Goal: Transaction & Acquisition: Purchase product/service

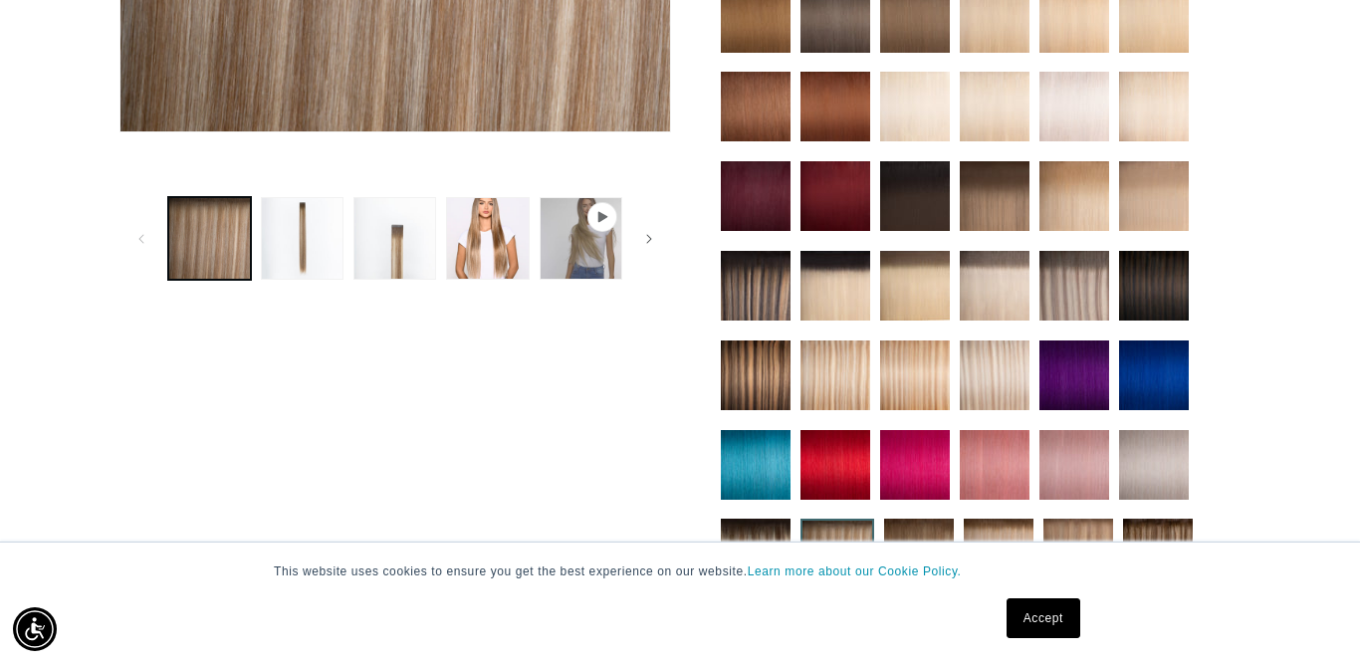
scroll to position [669, 0]
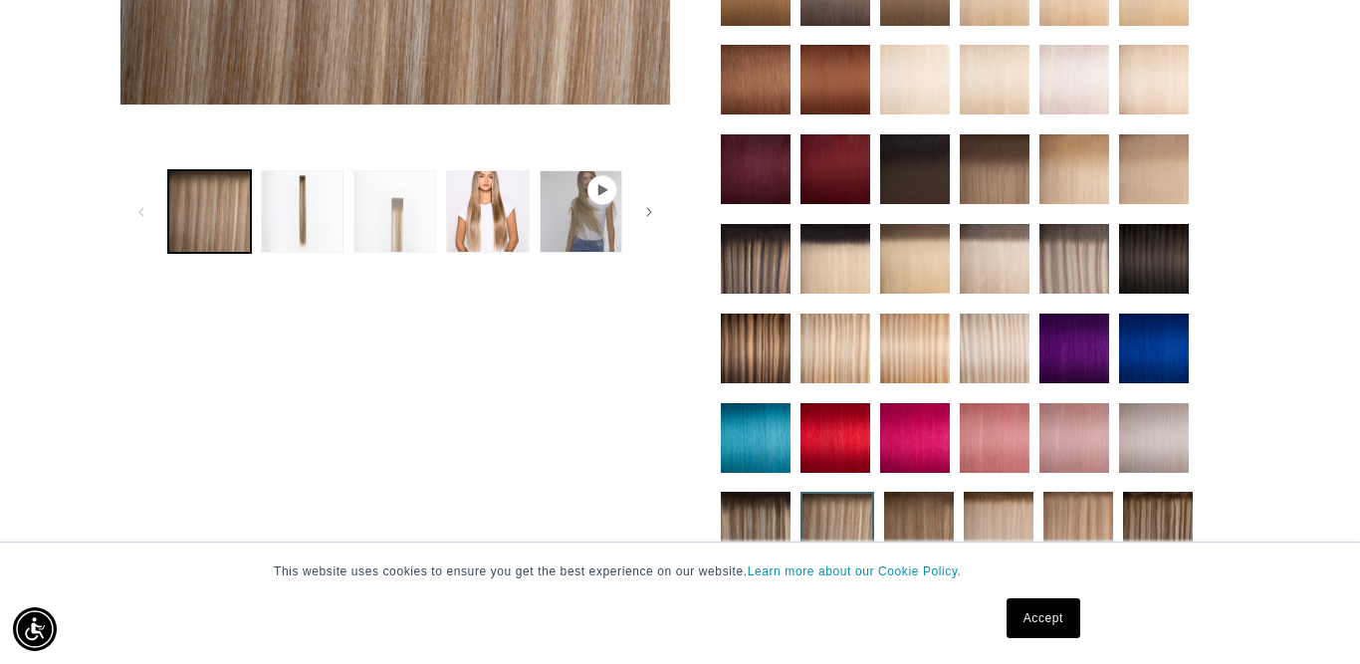
click at [376, 223] on button "Load image 3 in gallery view" at bounding box center [395, 211] width 83 height 83
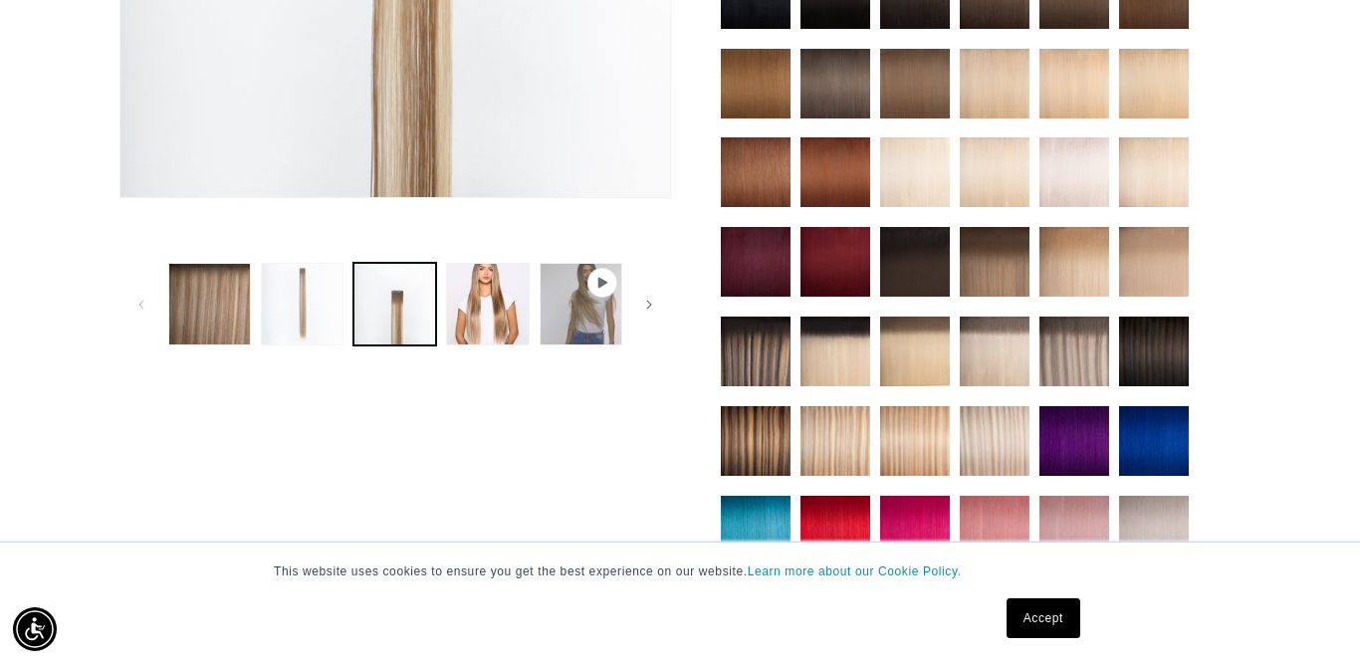
scroll to position [0, 0]
click at [295, 299] on button "Load image 2 in gallery view" at bounding box center [302, 304] width 83 height 83
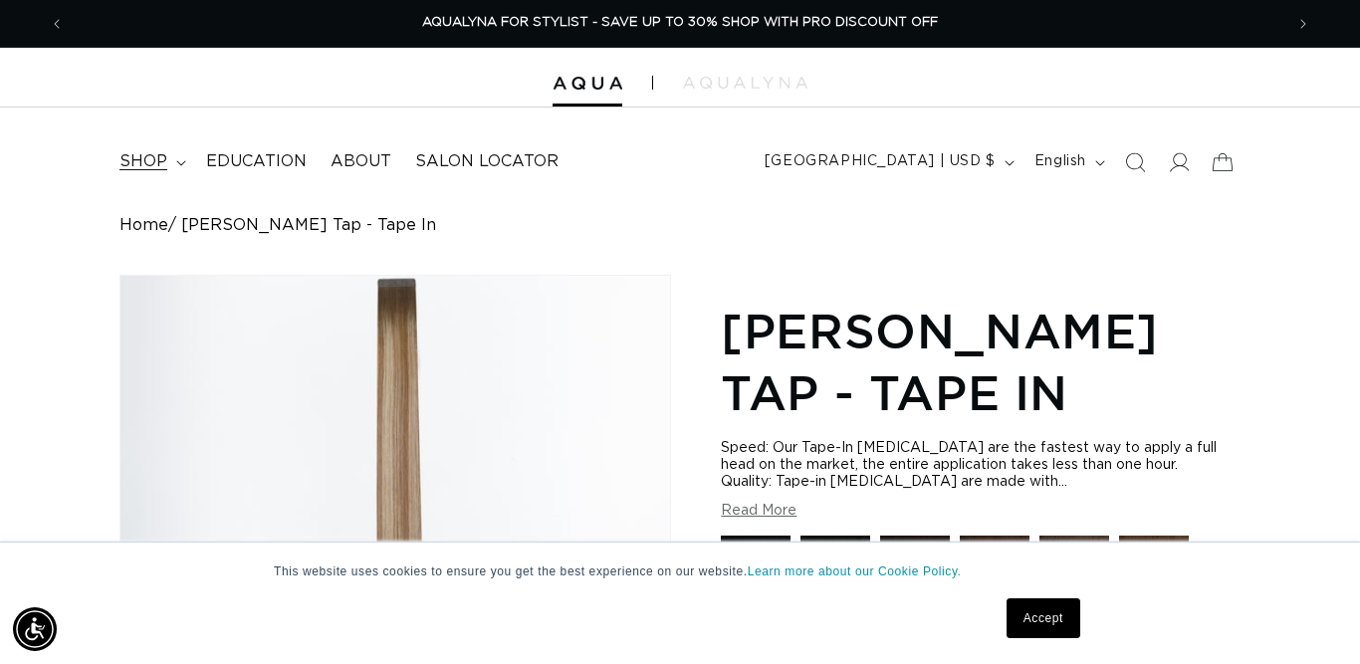
click at [142, 162] on span "shop" at bounding box center [144, 161] width 48 height 21
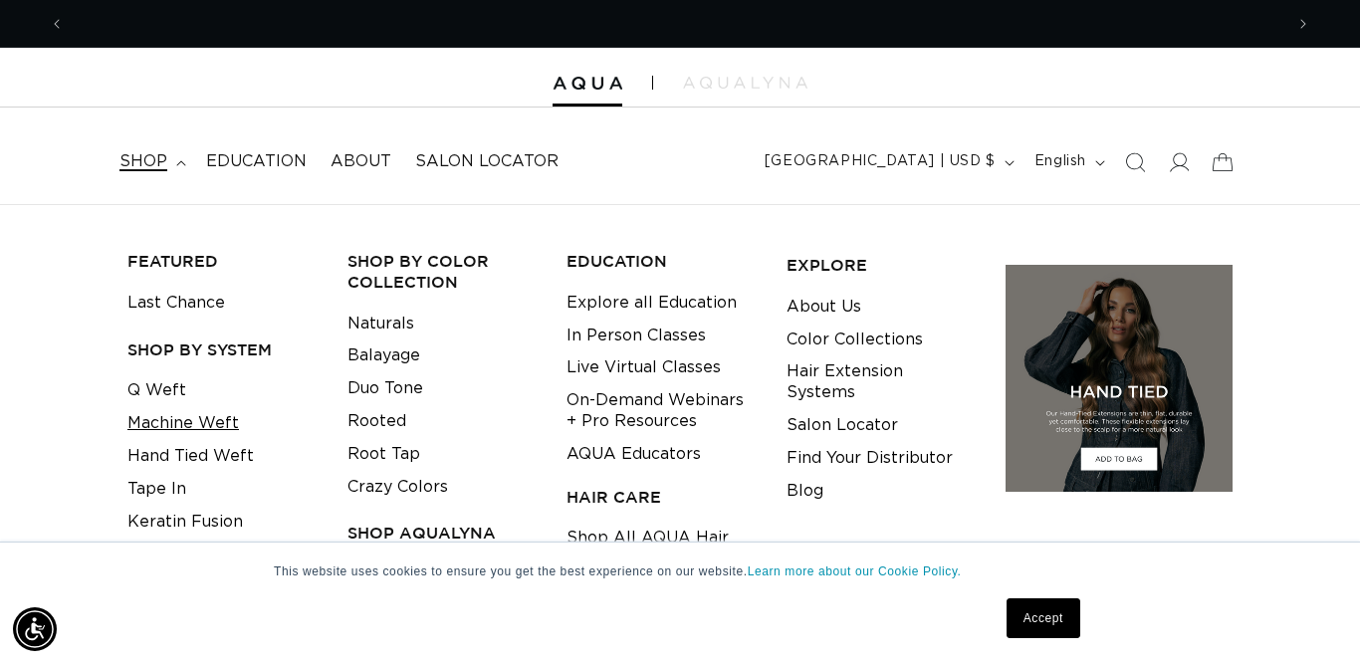
scroll to position [0, 1219]
click at [171, 423] on link "Machine Weft" at bounding box center [183, 423] width 112 height 33
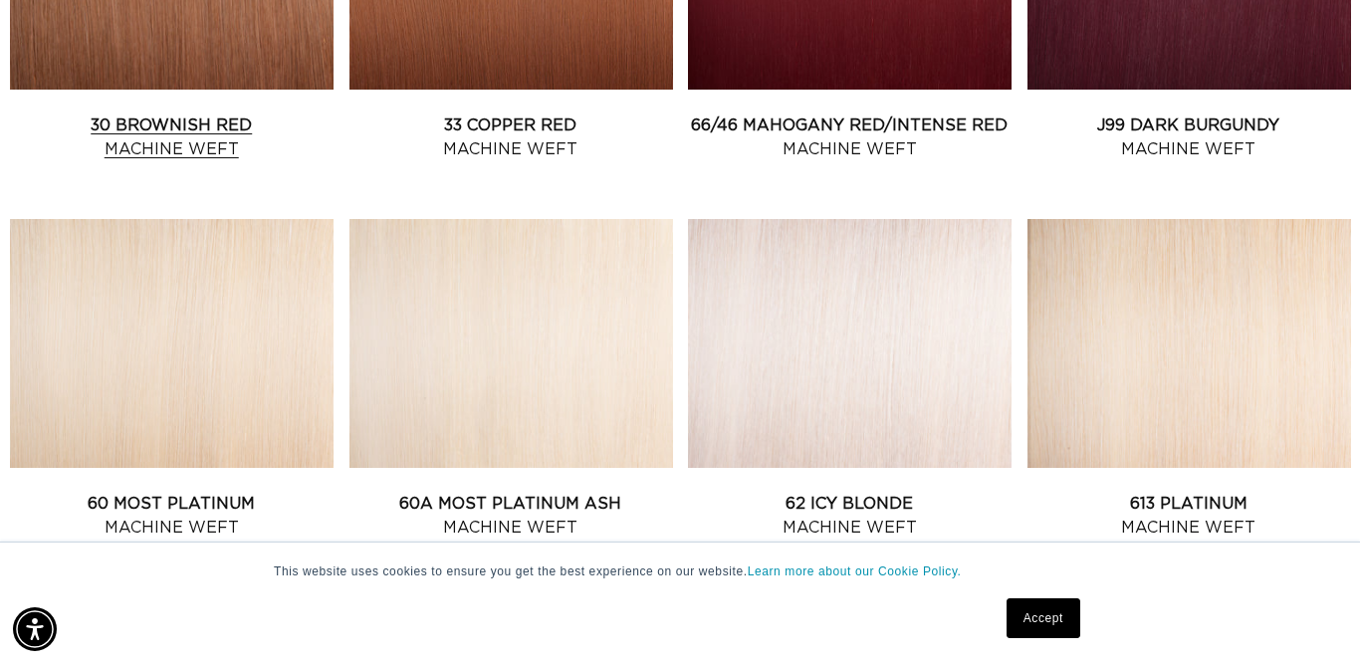
scroll to position [1536, 0]
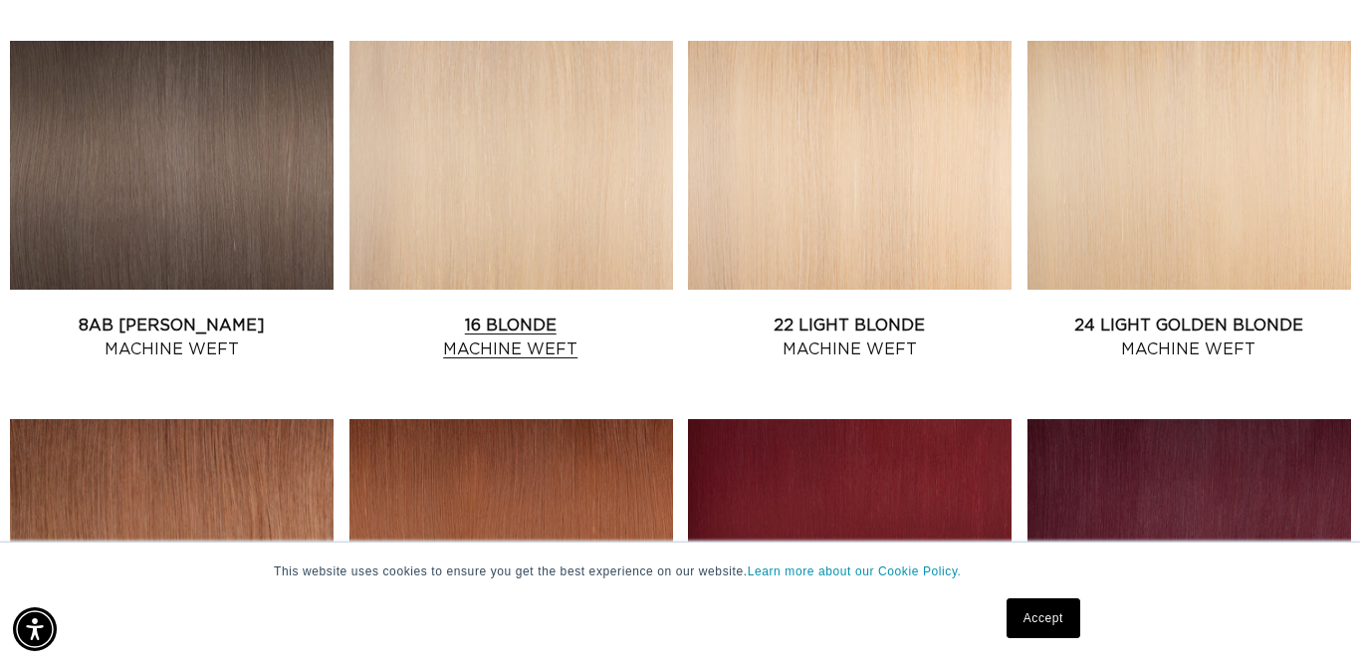
click at [509, 314] on link "16 Blonde Machine Weft" at bounding box center [512, 338] width 324 height 48
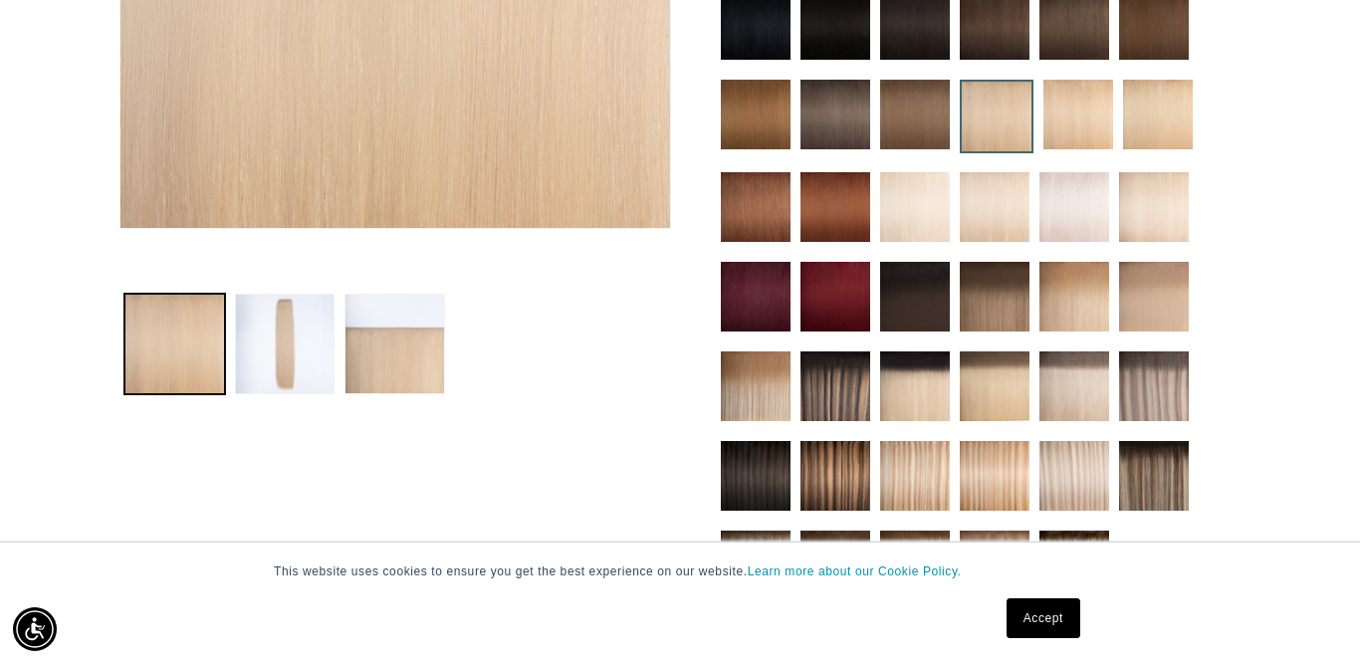
scroll to position [0, 1219]
click at [762, 383] on img at bounding box center [756, 387] width 70 height 70
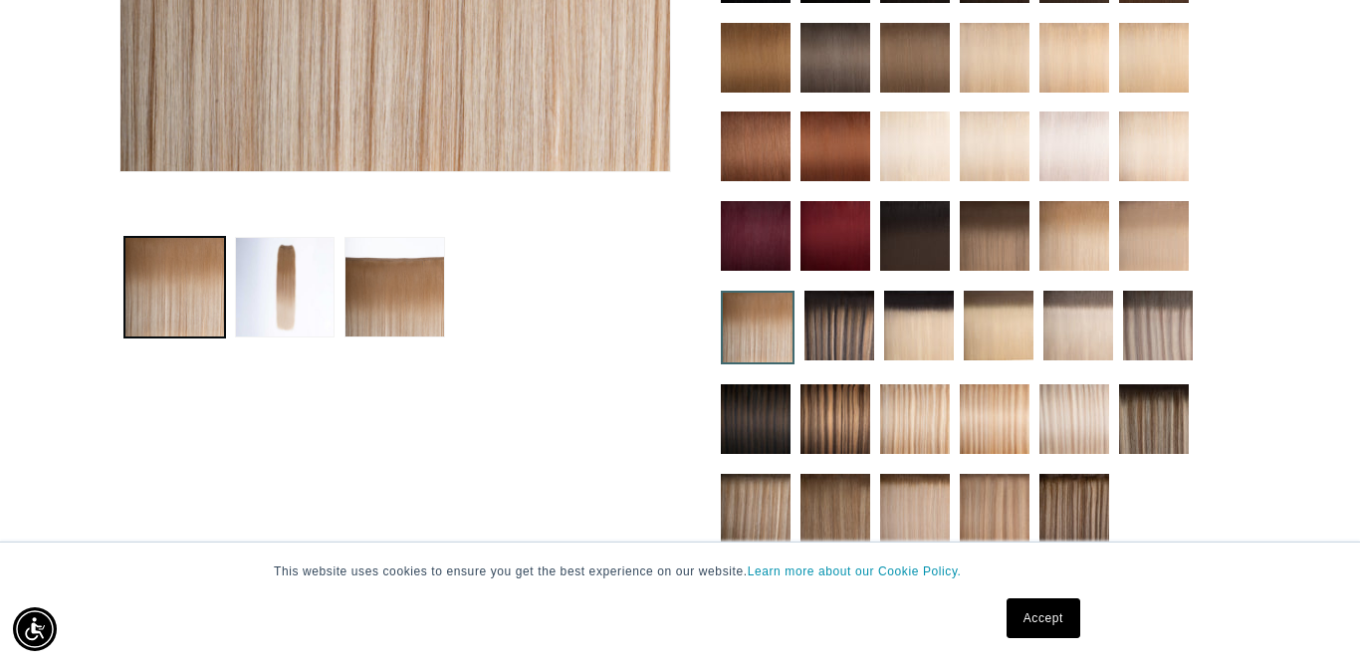
scroll to position [606, 0]
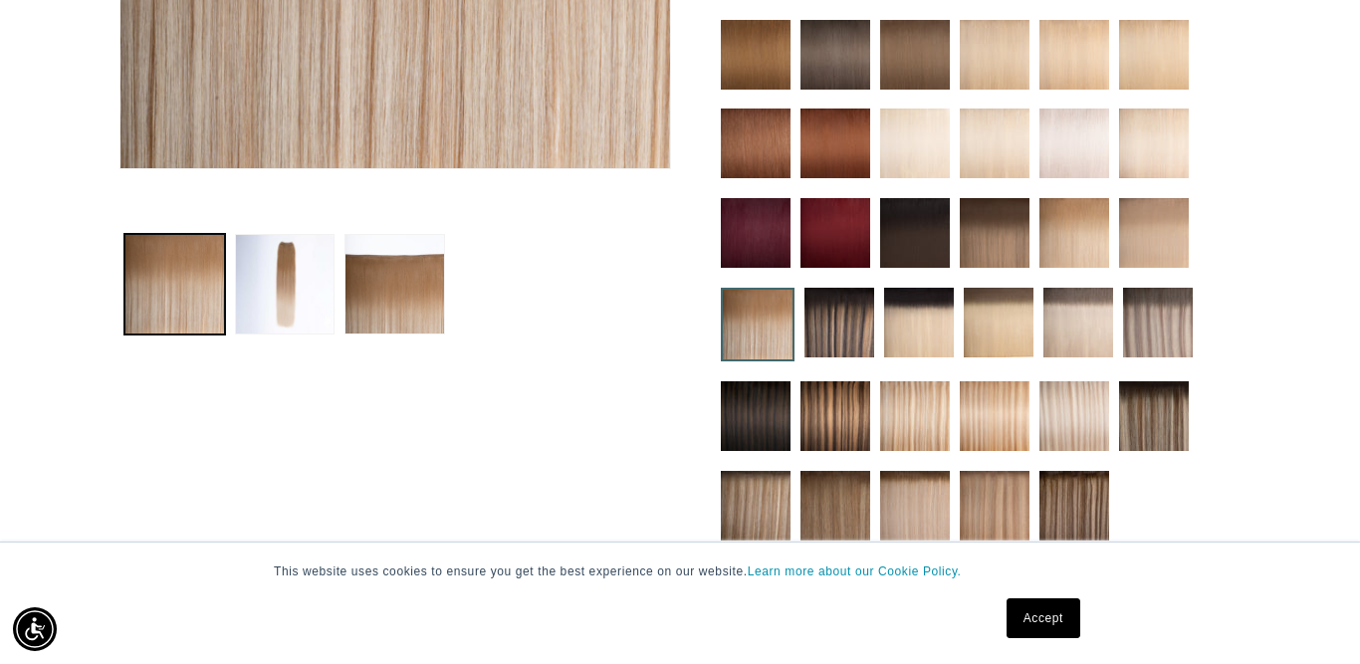
click at [1023, 319] on img at bounding box center [999, 323] width 70 height 70
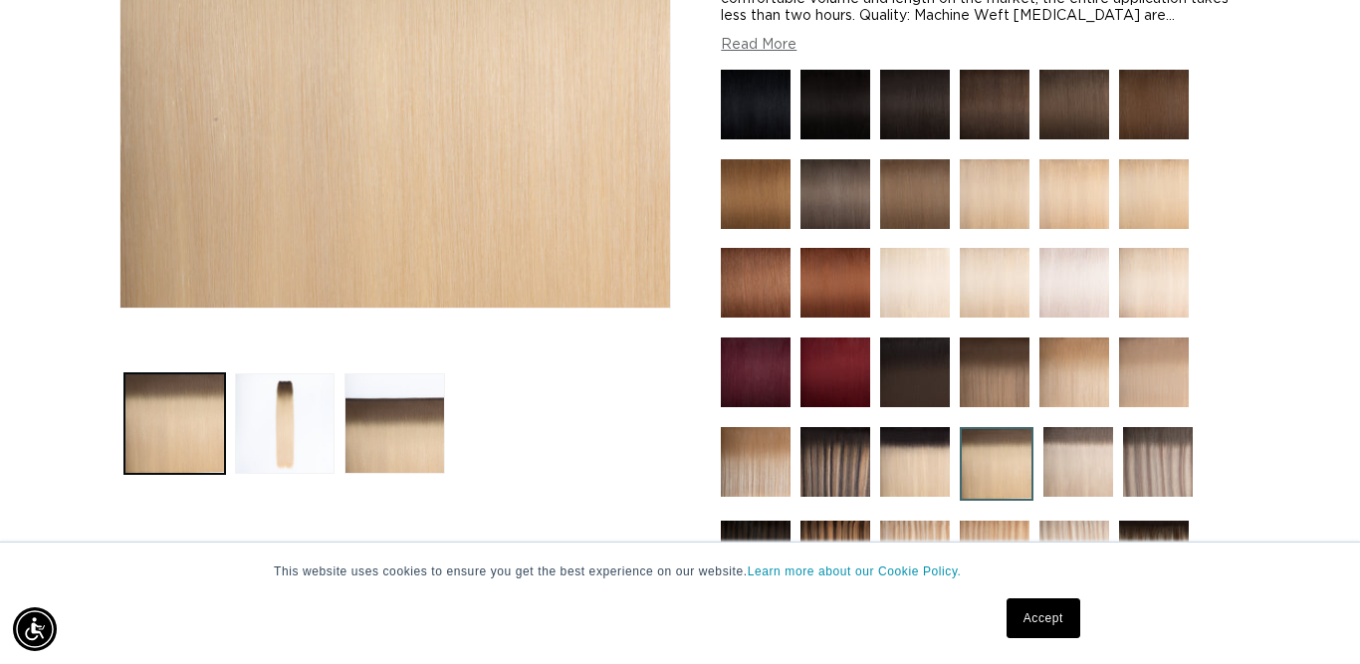
scroll to position [0, 1219]
click at [289, 429] on button "Load image 2 in gallery view" at bounding box center [285, 423] width 101 height 101
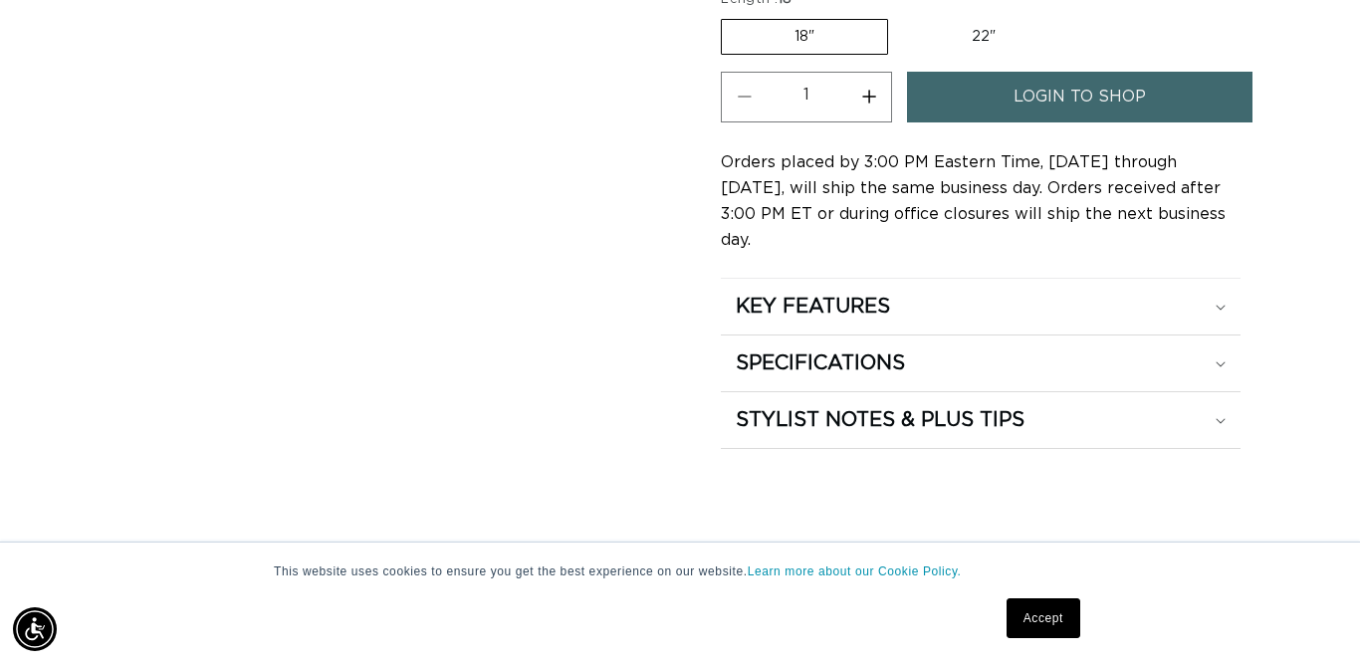
scroll to position [1186, 0]
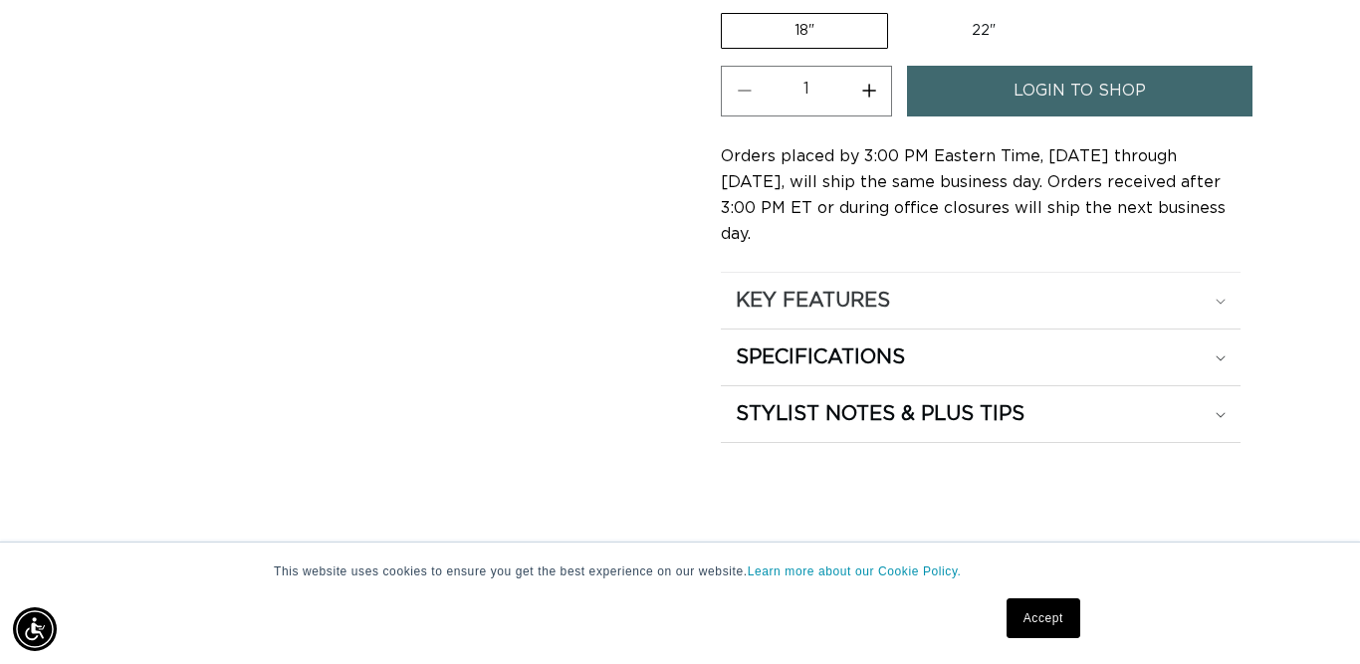
click at [778, 288] on h2 "KEY FEATURES" at bounding box center [813, 301] width 154 height 26
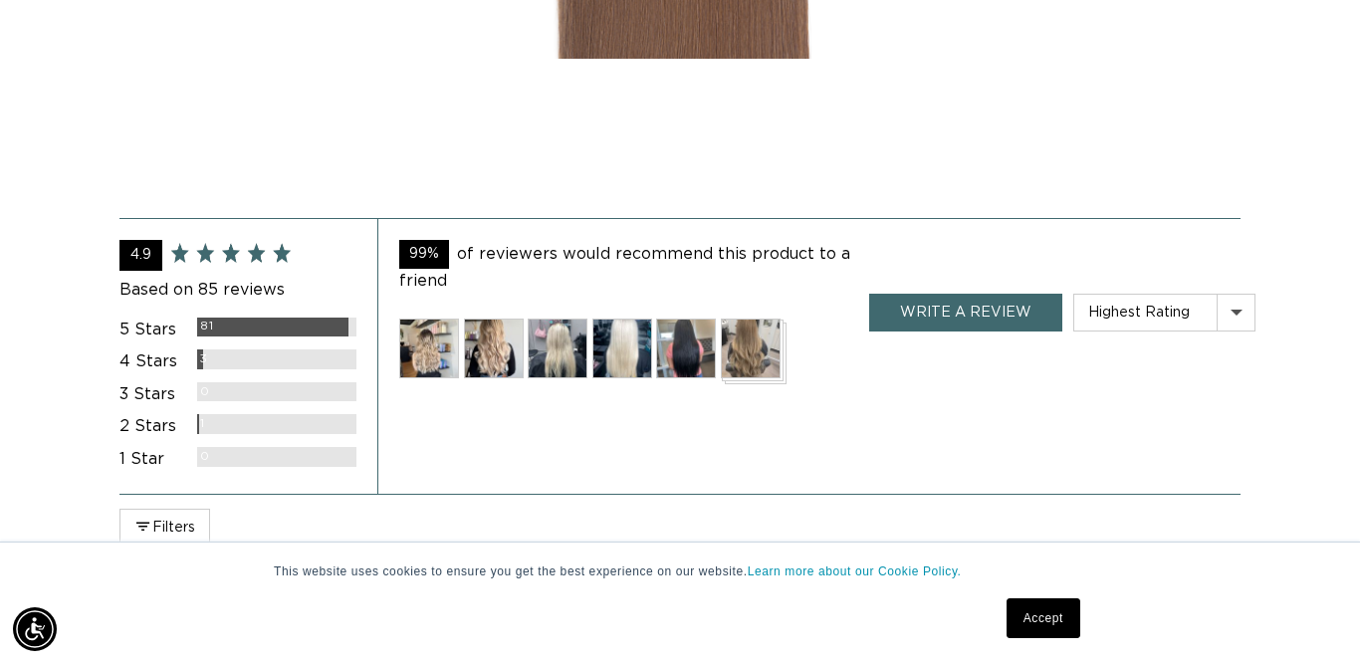
scroll to position [4401, 0]
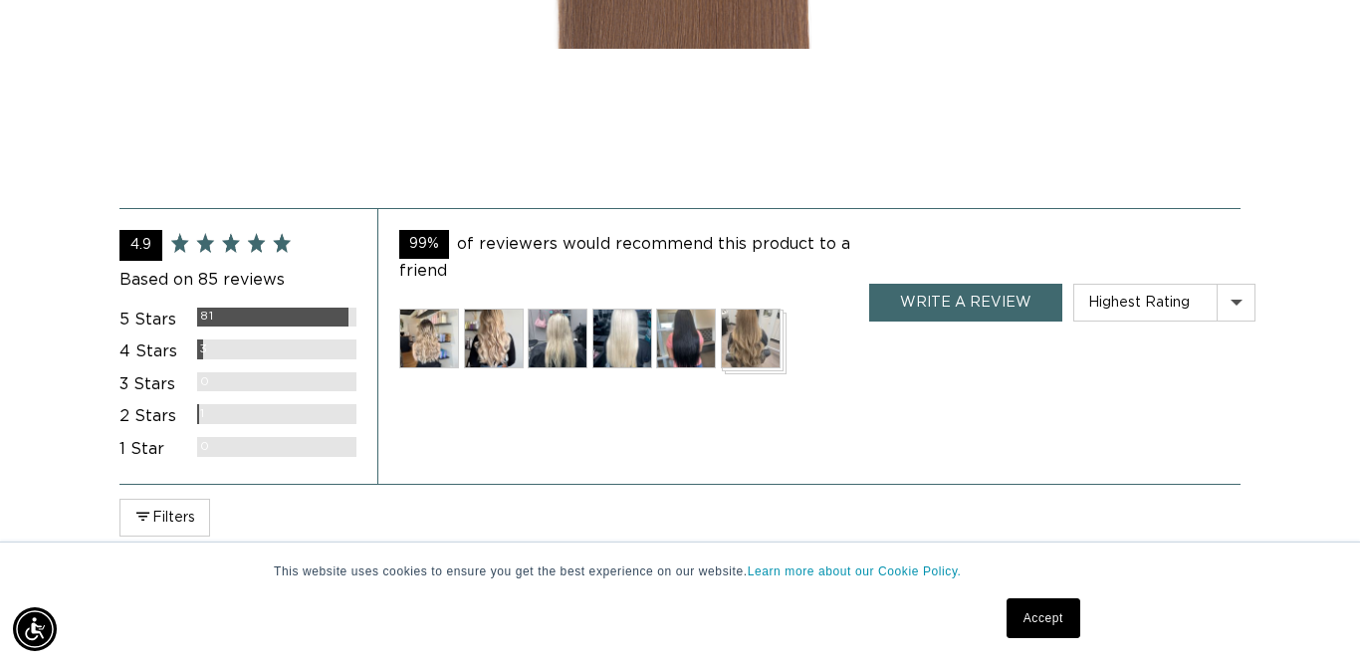
click at [432, 317] on img at bounding box center [429, 339] width 60 height 60
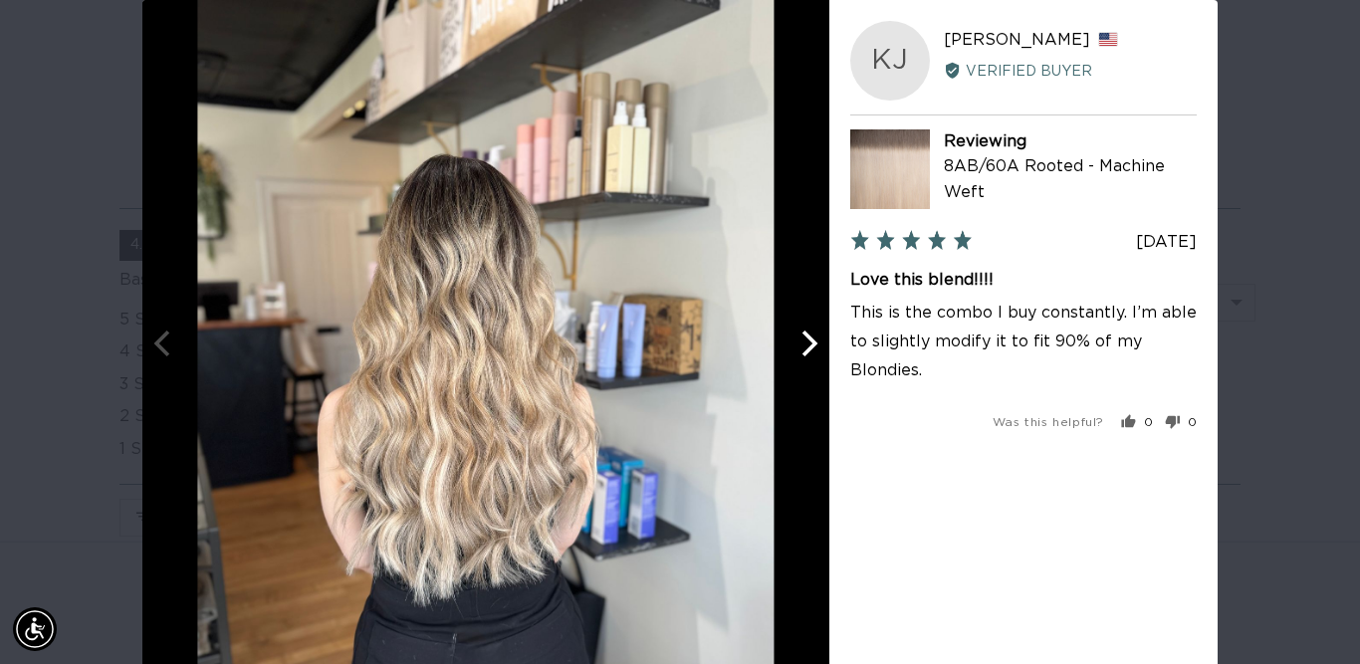
scroll to position [0, 0]
click at [1256, 148] on div "User-Uploaded Media Gallery Your browser doesn't support HTML5 videos. Your bro…" at bounding box center [680, 332] width 1360 height 664
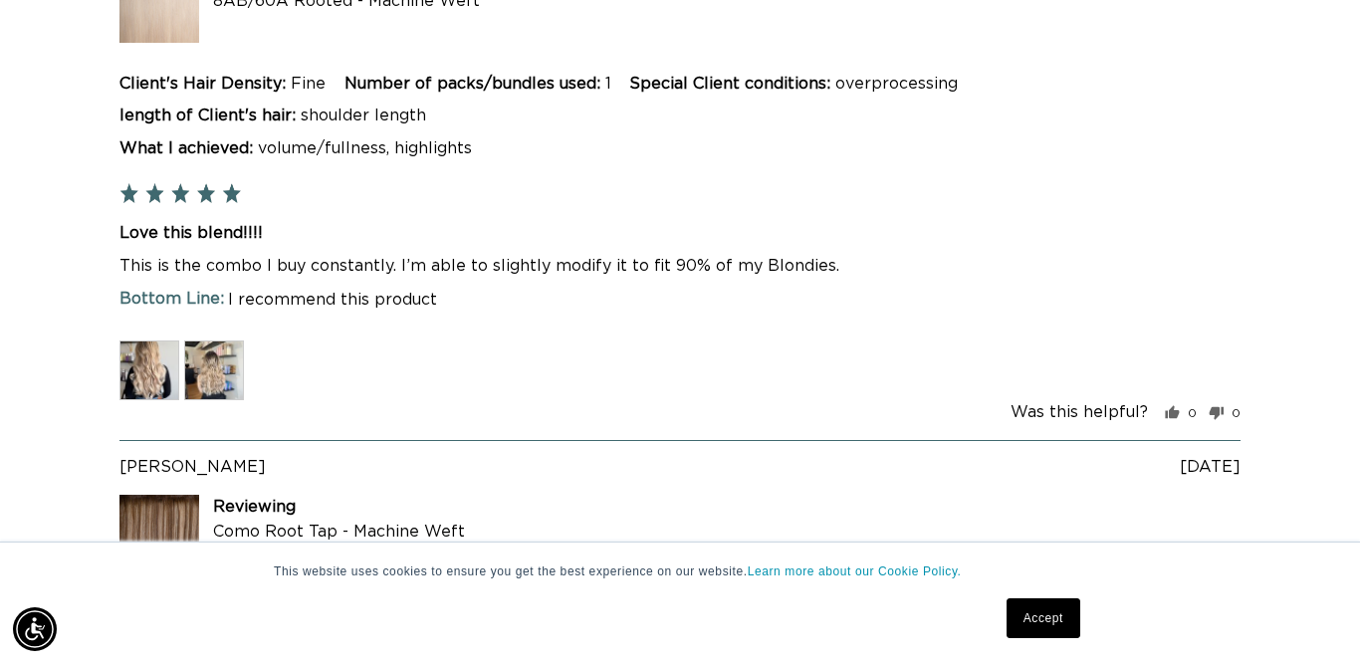
click at [210, 356] on img at bounding box center [214, 371] width 60 height 60
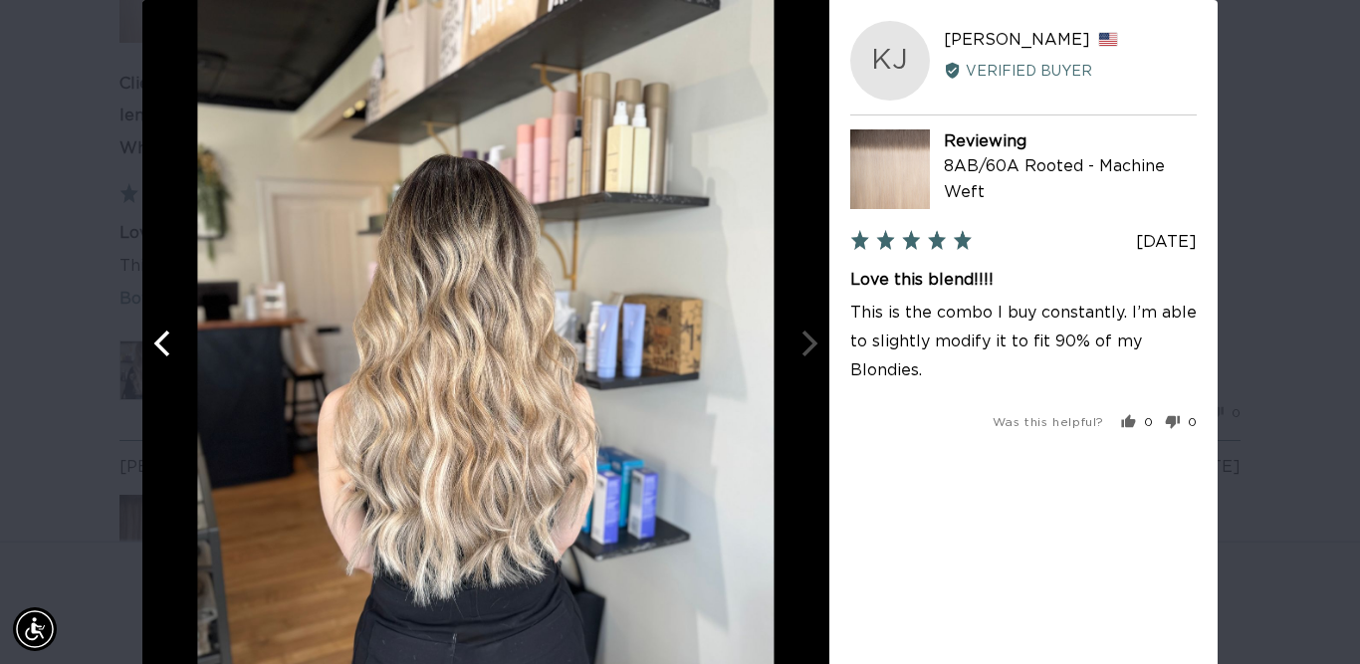
click at [1288, 96] on div "User-Uploaded Media Gallery KJ Kim J. Reviewed by Kim J., from United States Ve…" at bounding box center [680, 332] width 1360 height 664
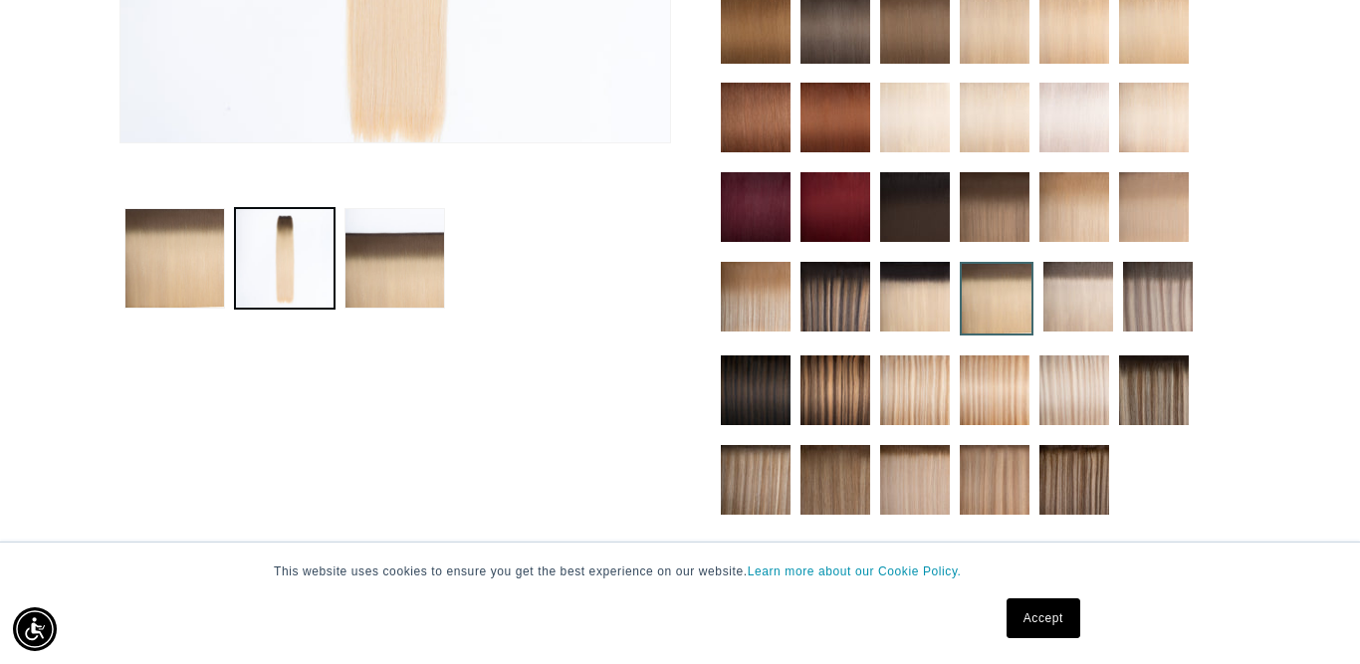
click at [1073, 291] on img at bounding box center [1079, 297] width 70 height 70
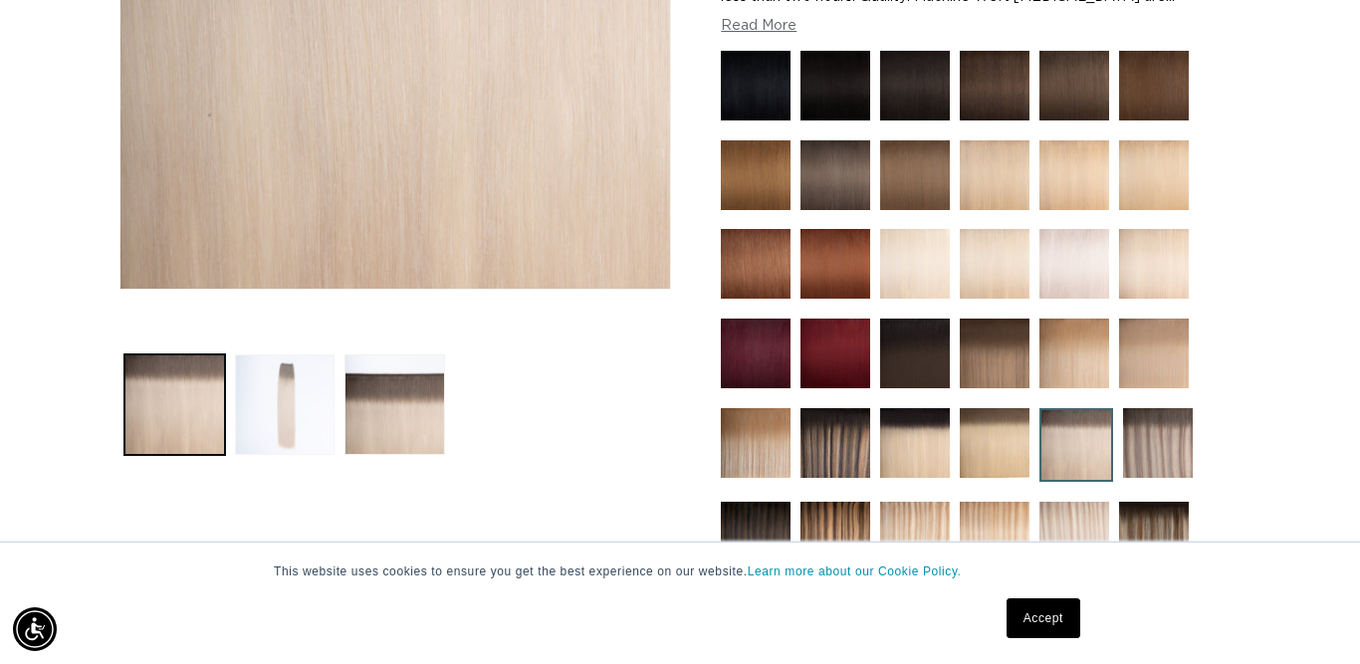
scroll to position [0, 1219]
click at [285, 389] on button "Load image 2 in gallery view" at bounding box center [285, 405] width 101 height 101
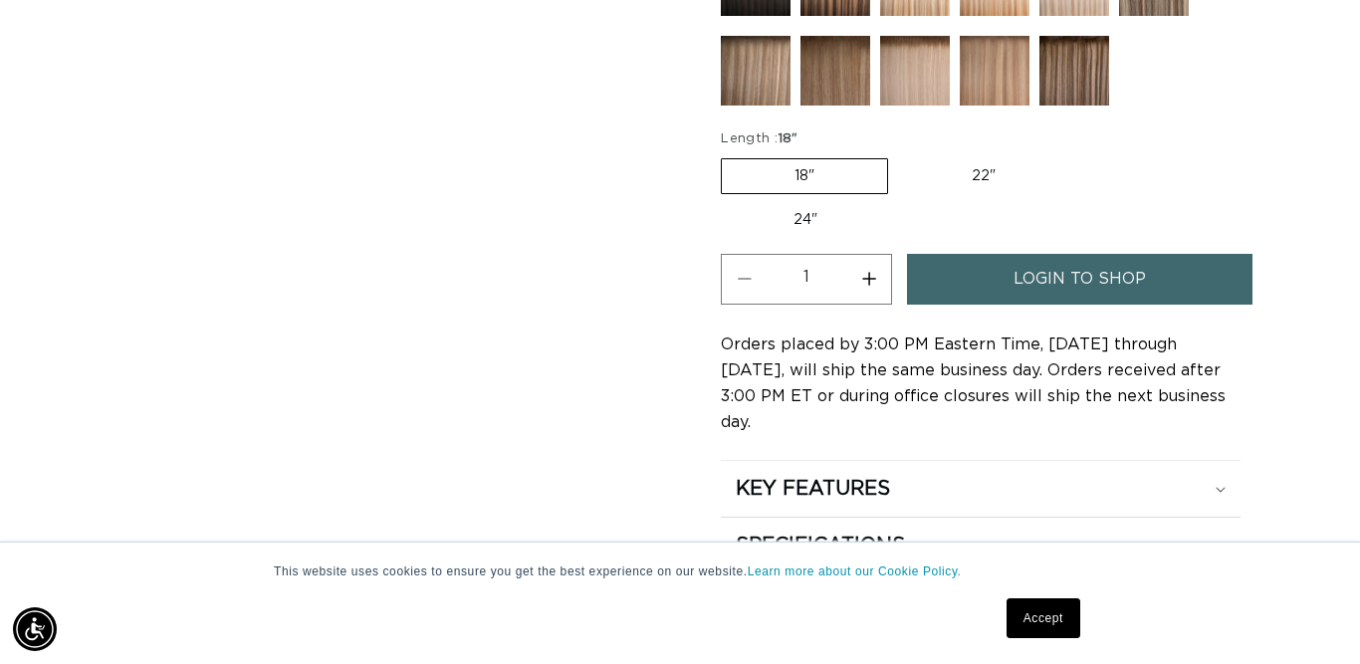
scroll to position [864, 0]
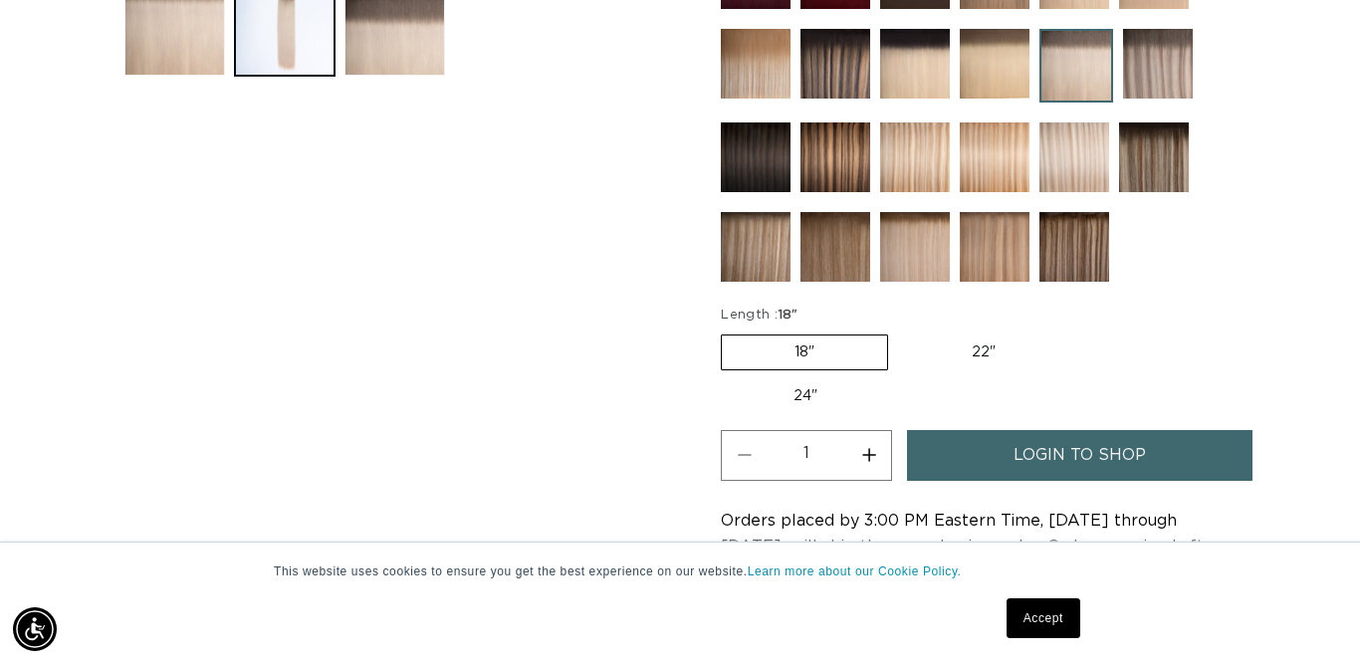
click at [802, 395] on label "24" Variant sold out or unavailable" at bounding box center [805, 396] width 169 height 34
click at [1079, 332] on input "24" Variant sold out or unavailable" at bounding box center [1079, 331] width 1 height 1
radio input "true"
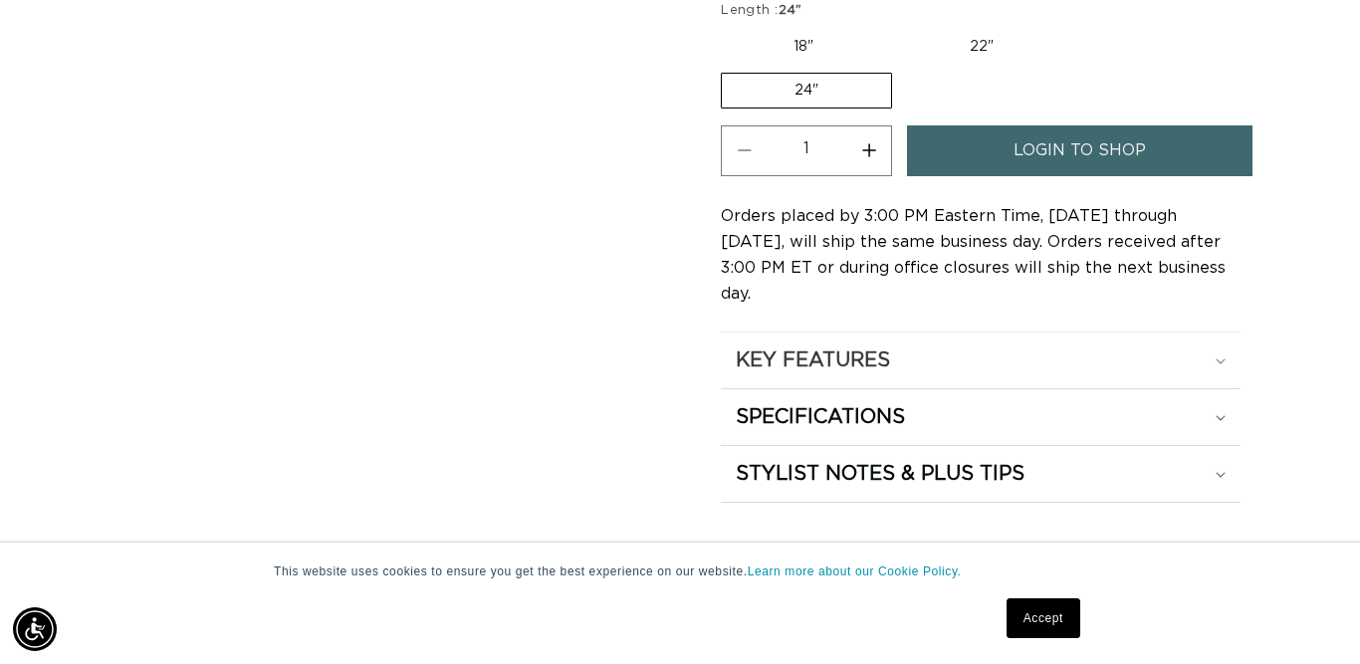
scroll to position [0, 2438]
click at [801, 333] on summary "KEY FEATURES" at bounding box center [981, 361] width 520 height 56
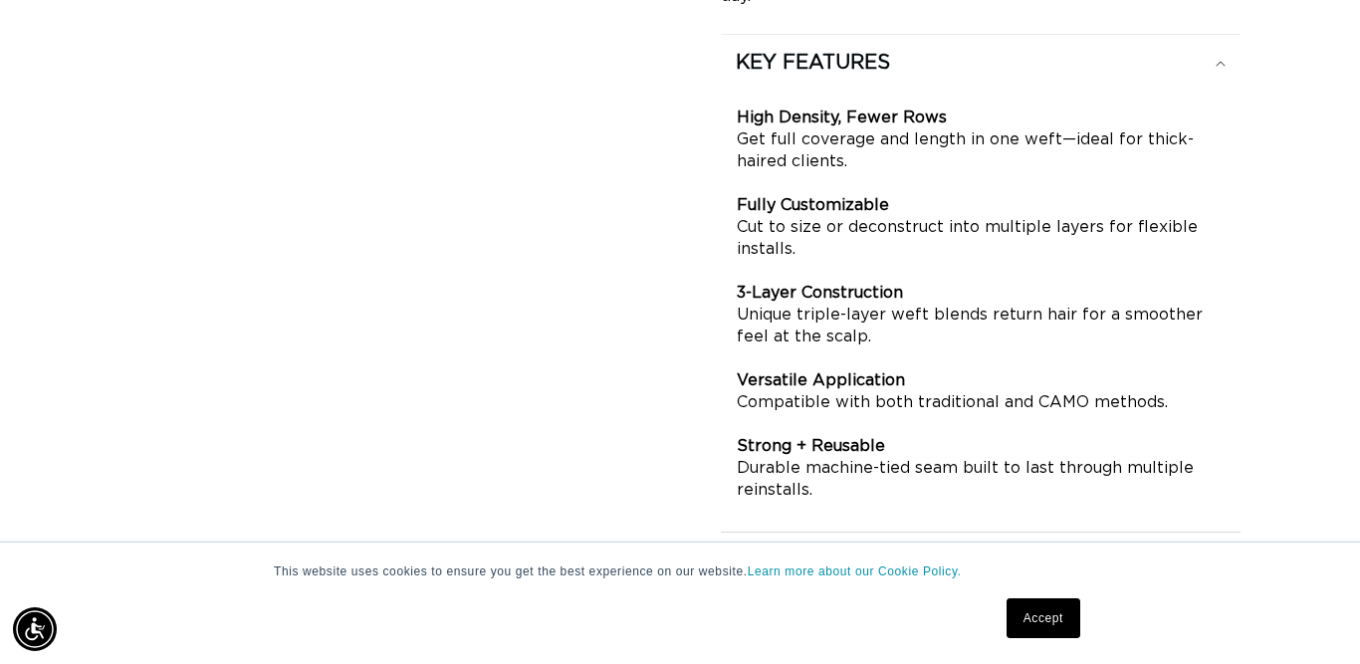
scroll to position [1205, 0]
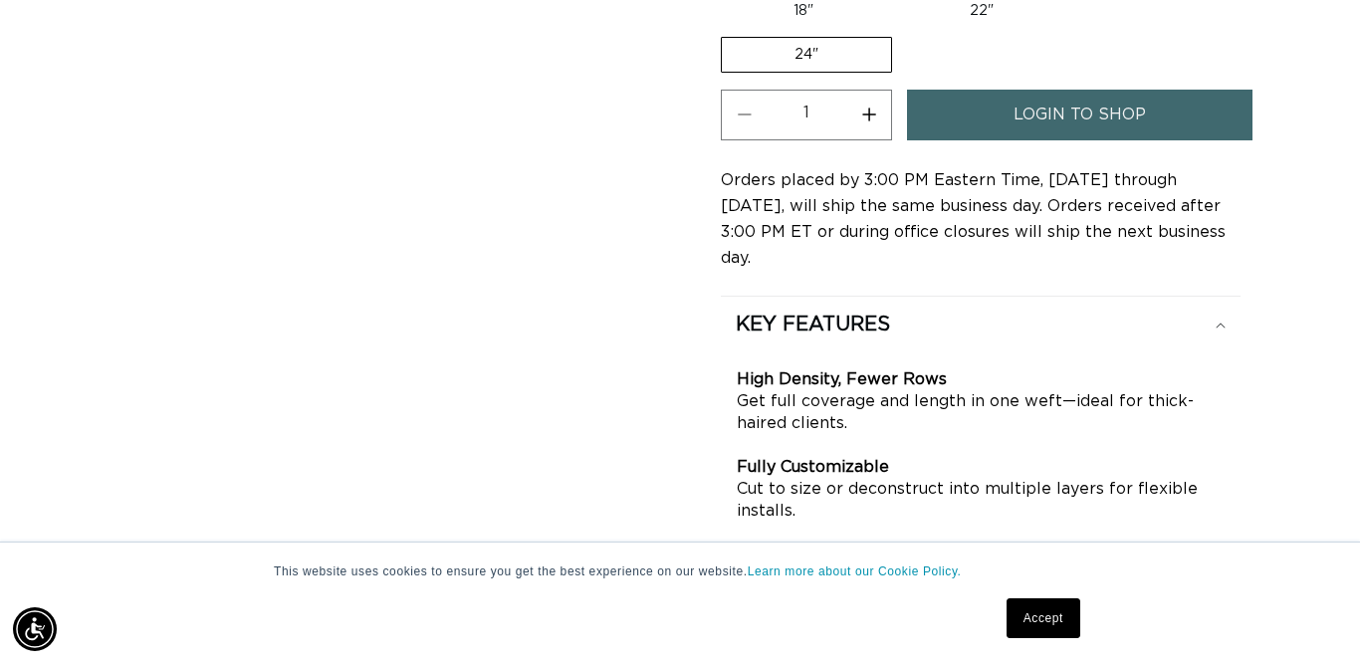
click at [994, 120] on link "login to shop" at bounding box center [1079, 115] width 345 height 51
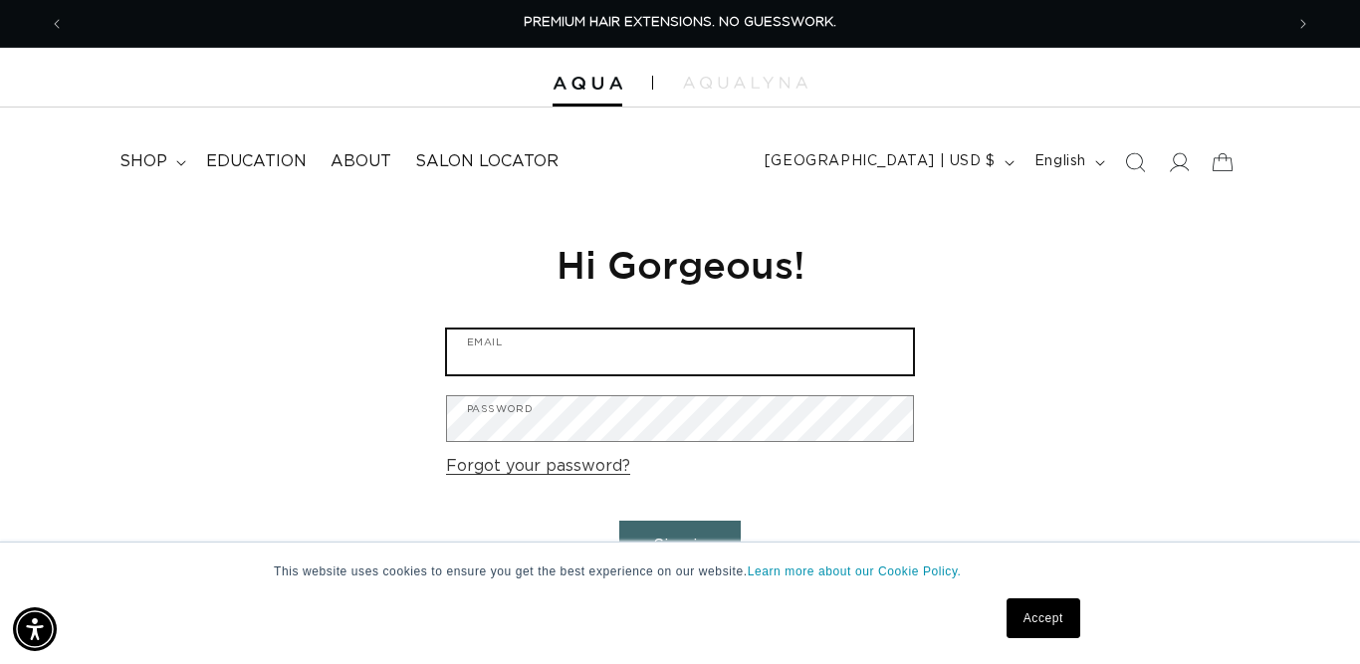
click at [606, 352] on input "Email" at bounding box center [680, 352] width 466 height 45
type input "palmerita11@gmail.com"
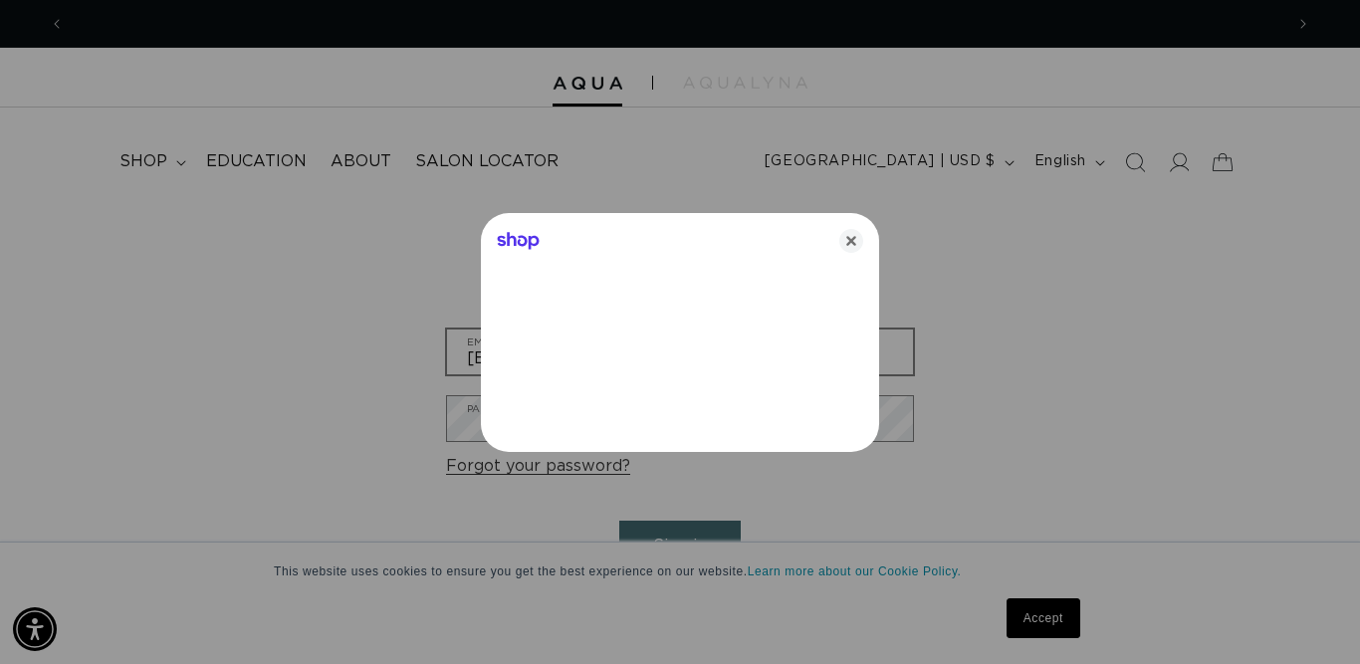
scroll to position [0, 1219]
click at [851, 237] on icon "Close" at bounding box center [852, 241] width 24 height 24
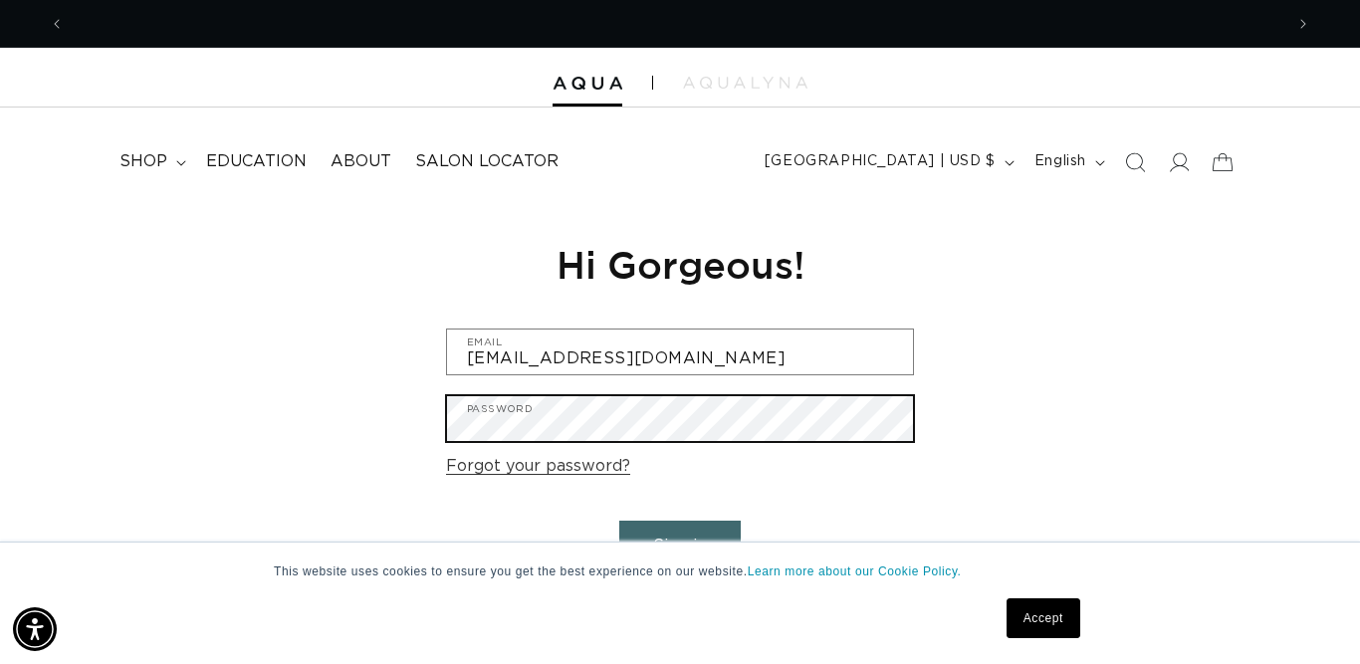
scroll to position [0, 2438]
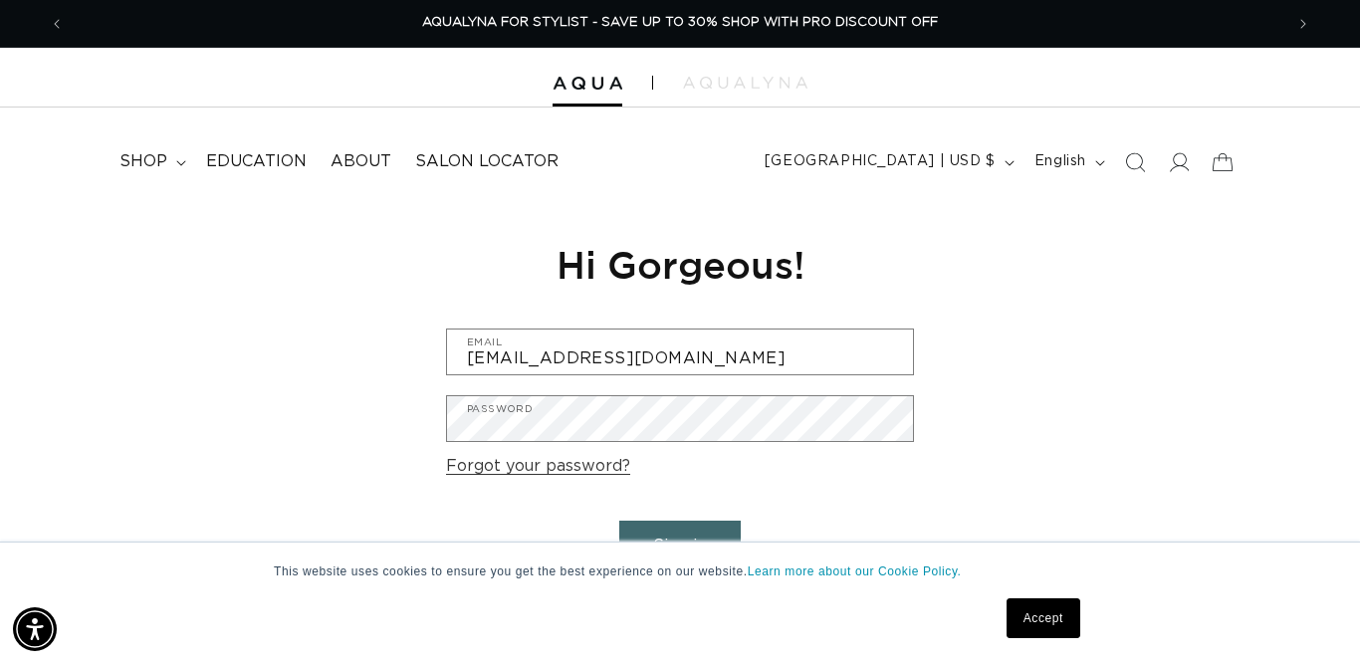
click at [361, 463] on div "Reset your password We will send you an email to reset your password Email Subm…" at bounding box center [680, 427] width 1360 height 447
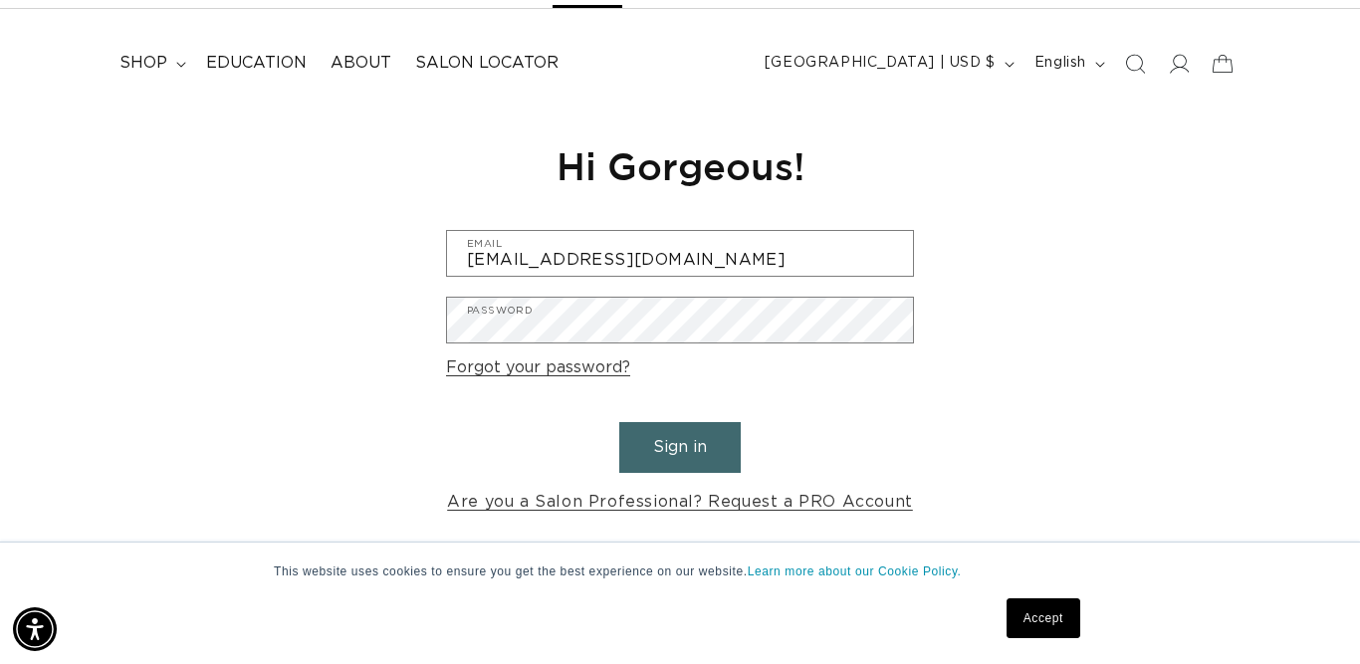
scroll to position [0, 0]
click at [704, 439] on button "Sign in" at bounding box center [680, 447] width 122 height 51
